Goal: Check status: Check status

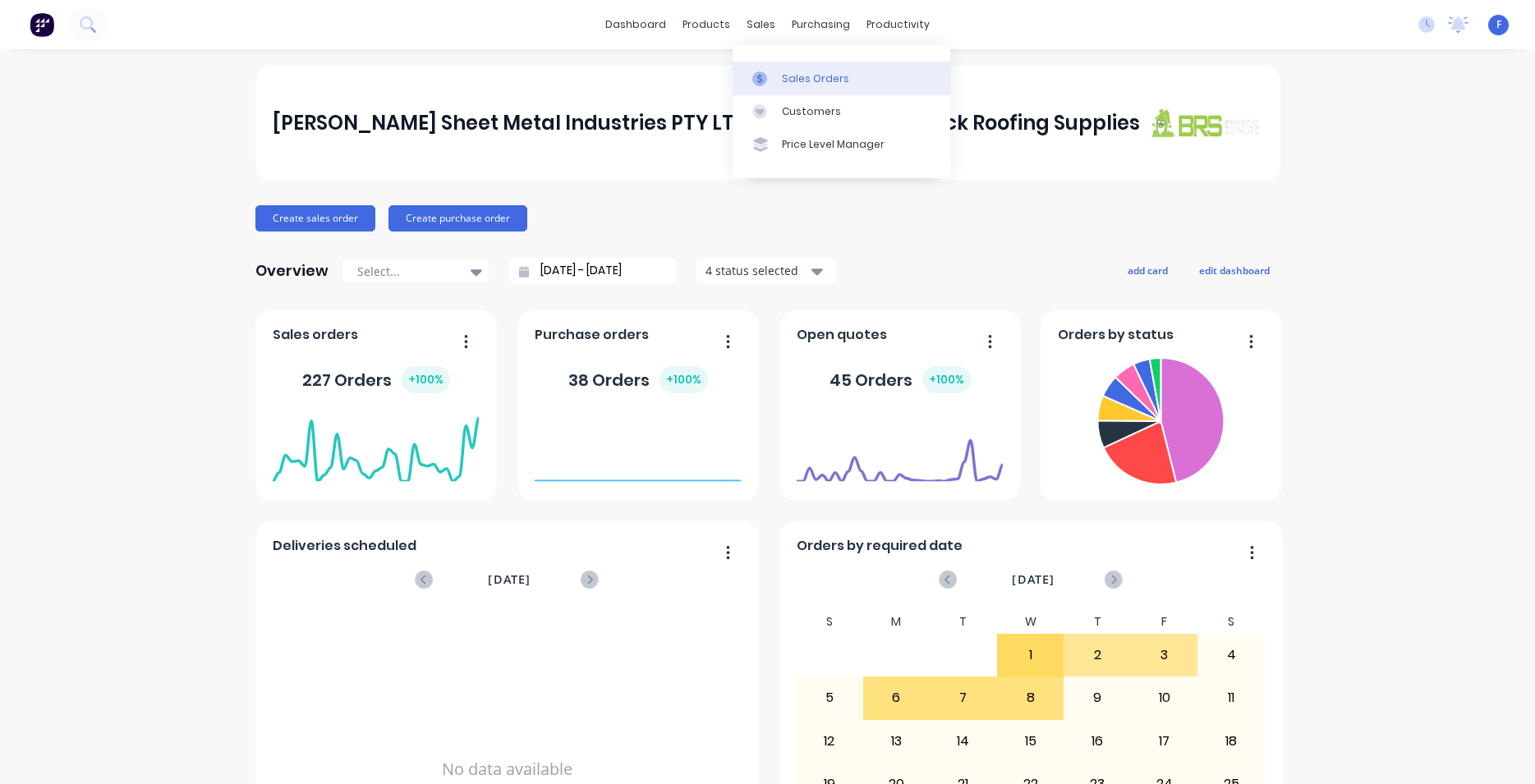
click at [776, 74] on div at bounding box center [764, 79] width 25 height 15
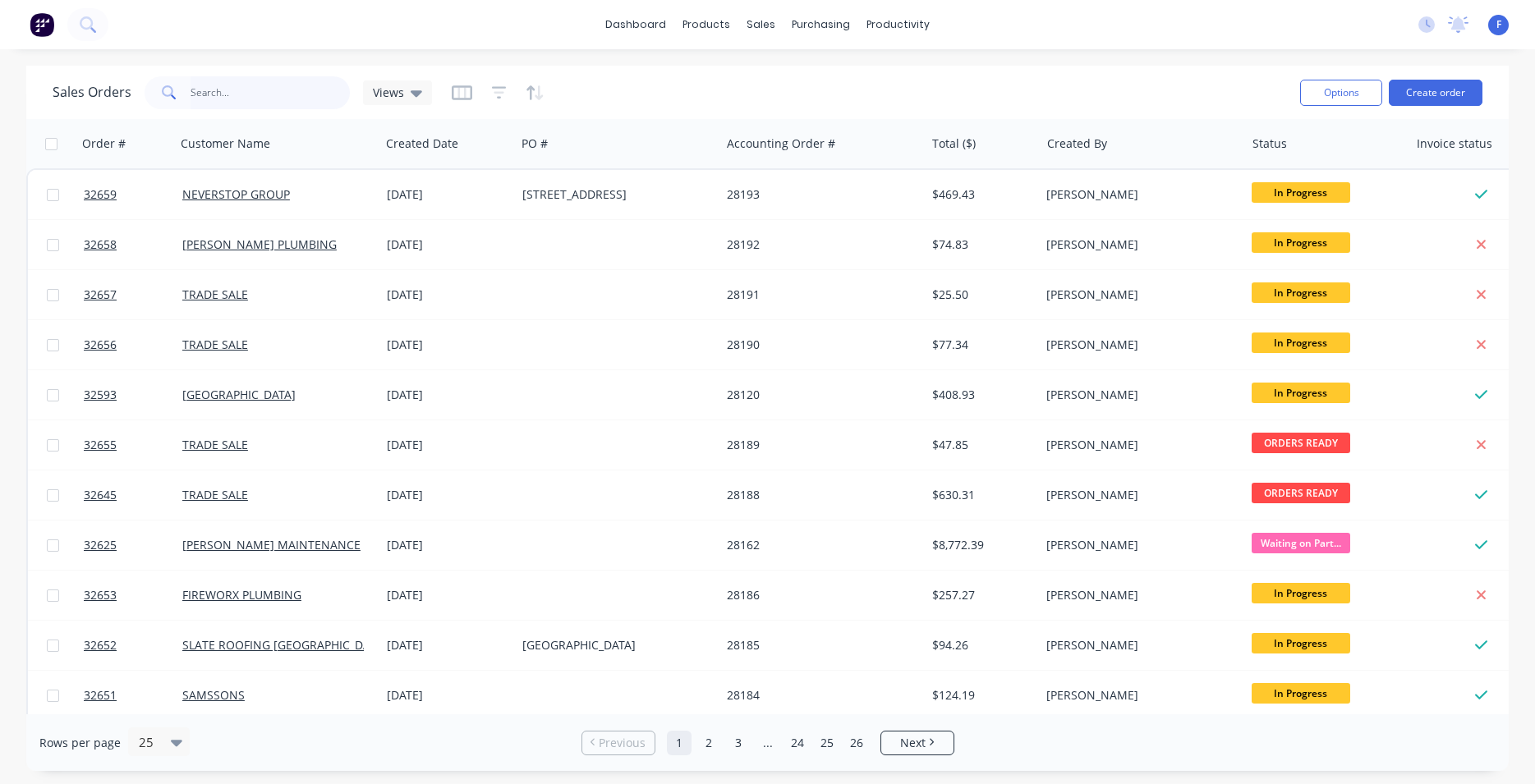
click at [269, 91] on input "text" at bounding box center [270, 93] width 160 height 33
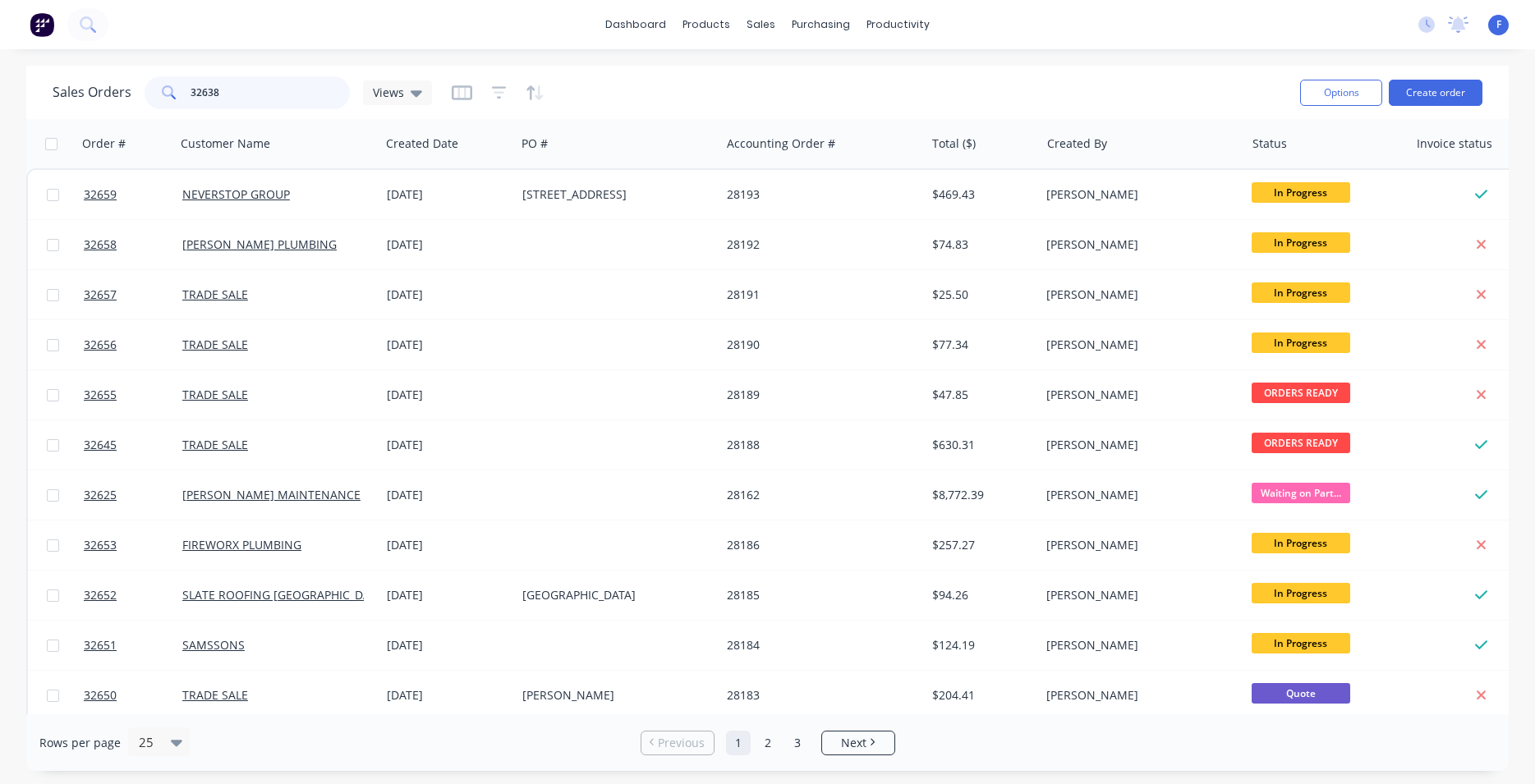
type input "32638"
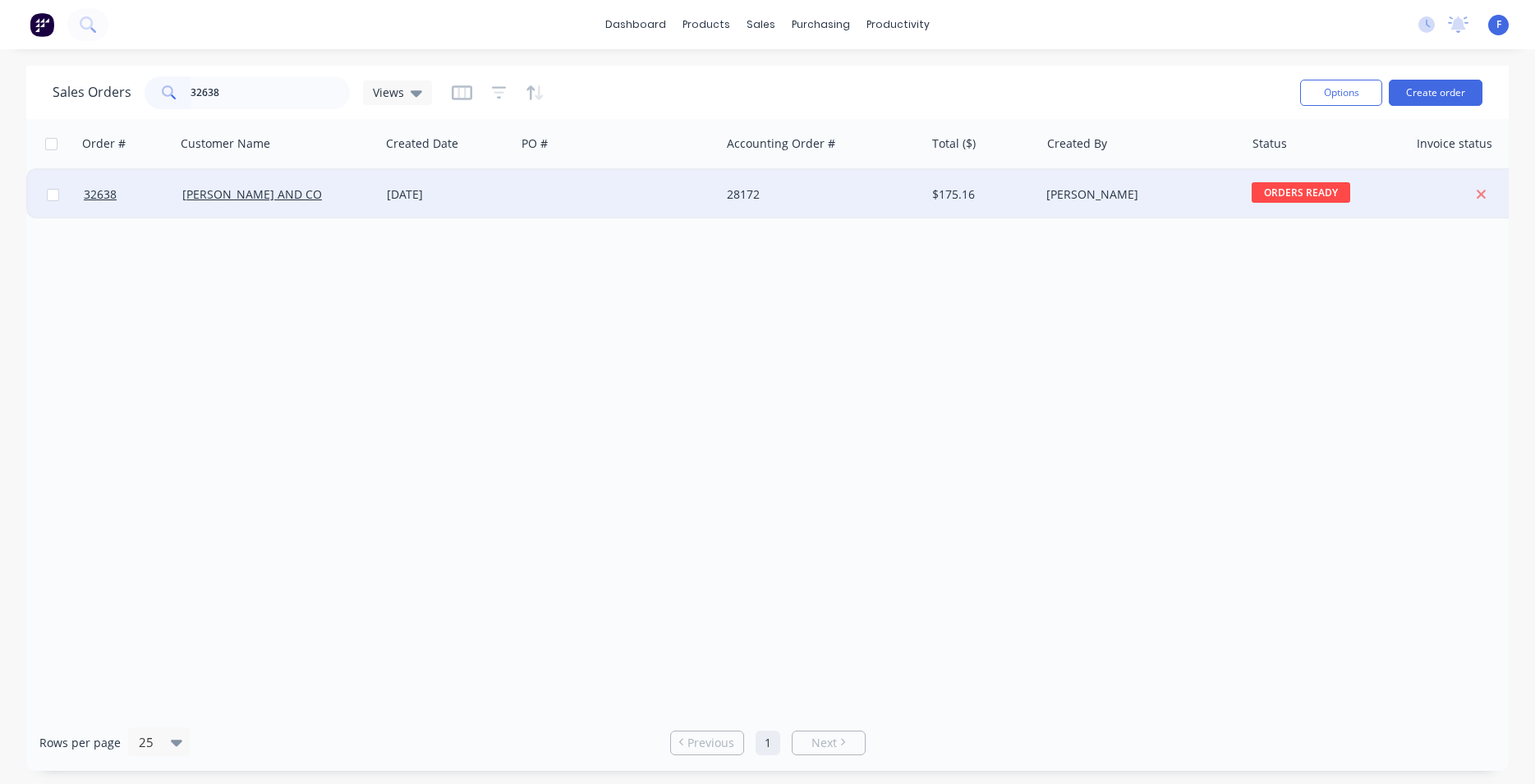
click at [574, 188] on div at bounding box center [618, 195] width 204 height 49
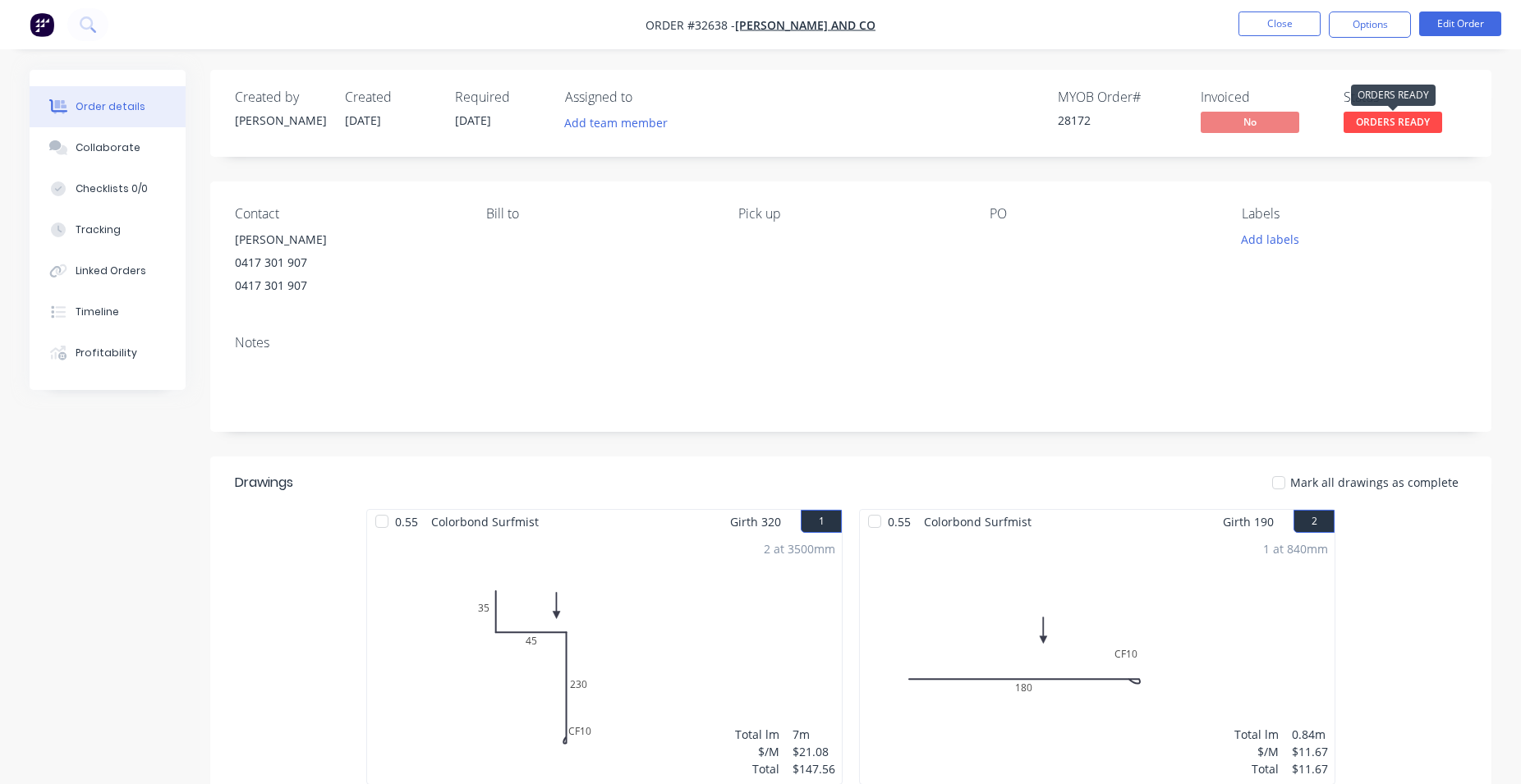
click at [1386, 127] on span "ORDERS READY" at bounding box center [1393, 122] width 98 height 21
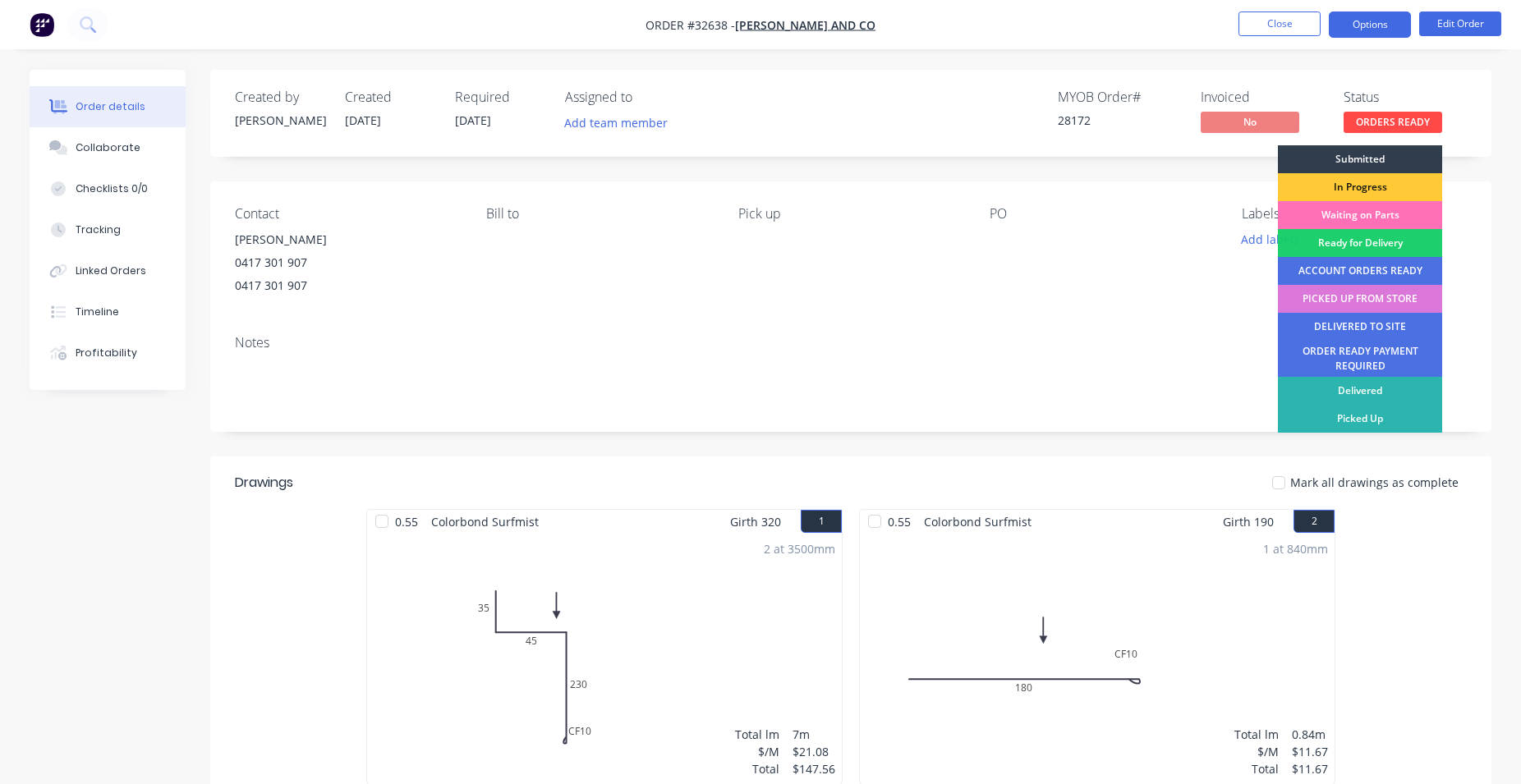
click at [1366, 26] on button "Options" at bounding box center [1370, 25] width 82 height 26
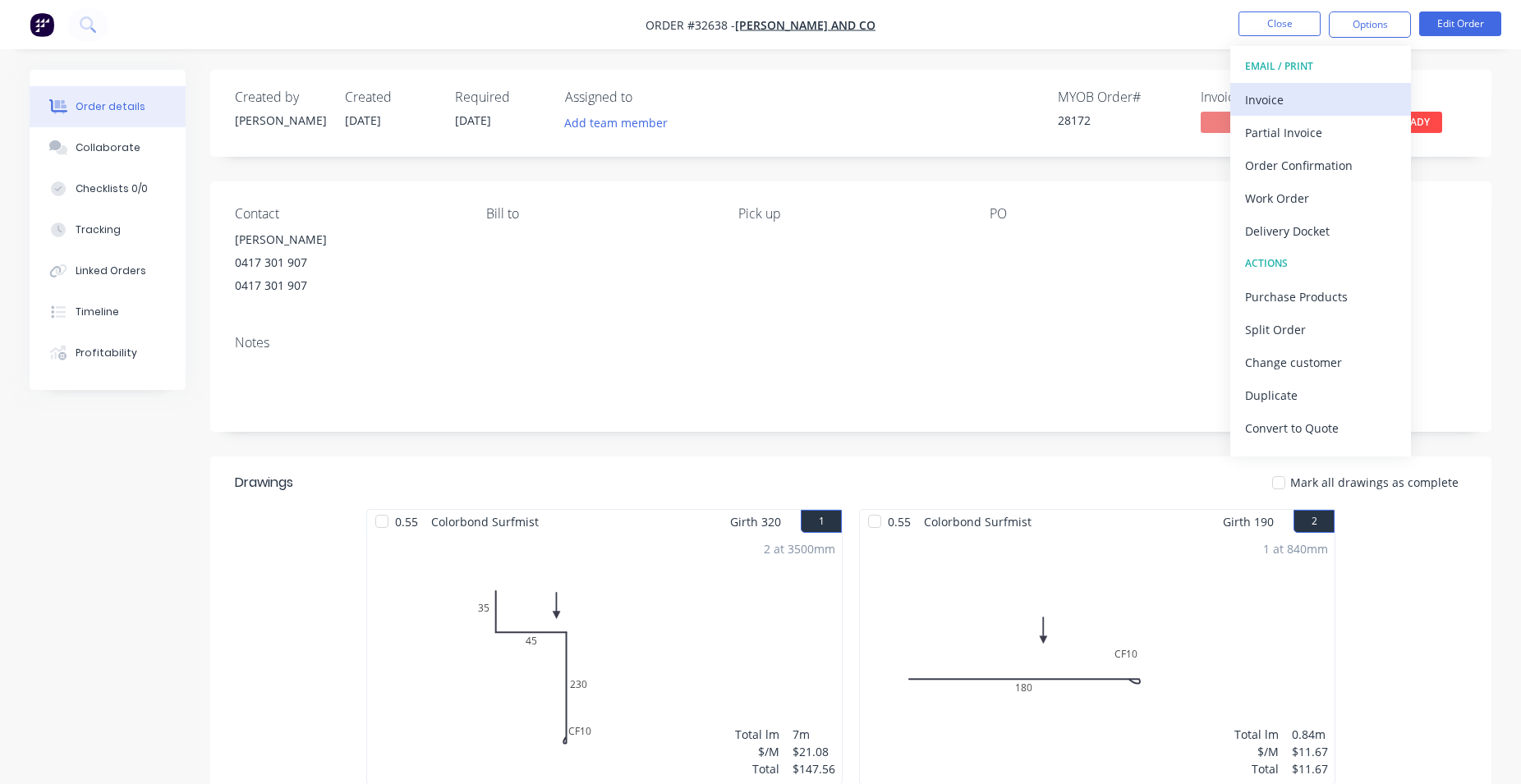
click at [1282, 97] on div "Invoice" at bounding box center [1320, 99] width 151 height 24
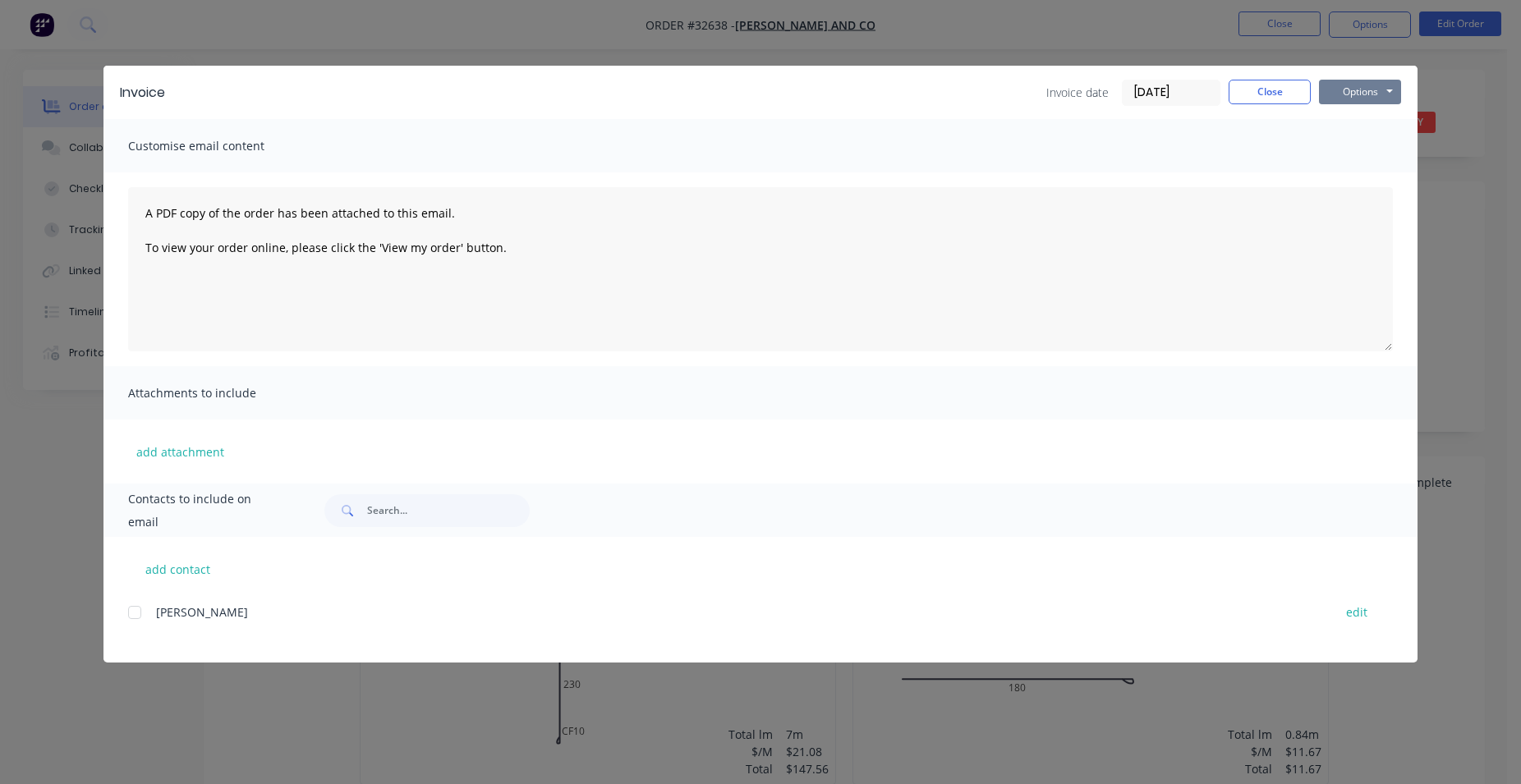
click at [1349, 97] on button "Options" at bounding box center [1359, 92] width 82 height 25
click at [1385, 153] on button "Print" at bounding box center [1371, 148] width 105 height 27
